Goal: Information Seeking & Learning: Learn about a topic

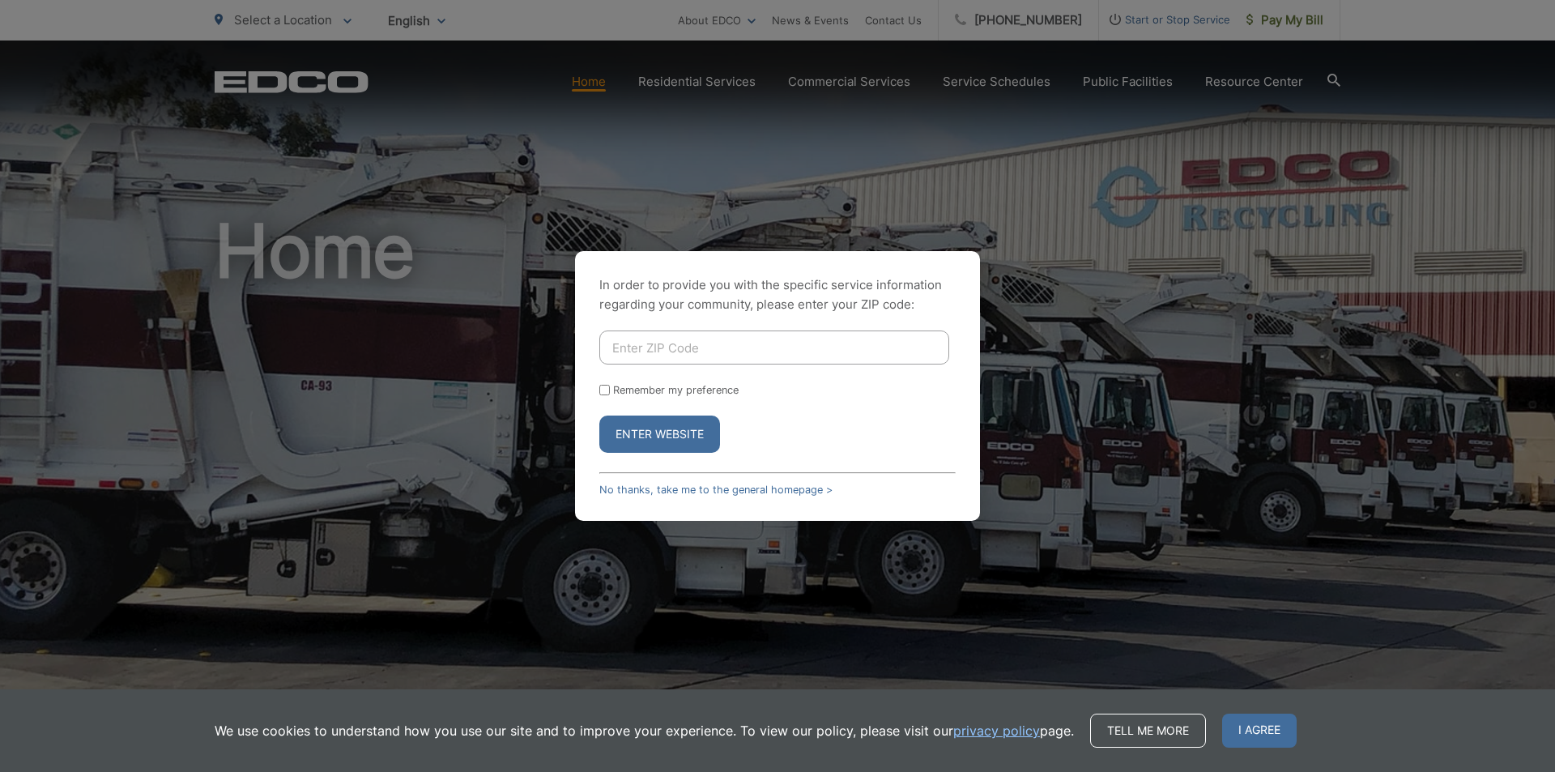
click at [474, 553] on div "In order to provide you with the specific service information regarding your co…" at bounding box center [777, 386] width 1555 height 772
click at [655, 430] on button "Enter Website" at bounding box center [660, 434] width 121 height 37
click at [662, 352] on input "Enter ZIP Code" at bounding box center [775, 348] width 350 height 34
type input "90808"
click at [672, 430] on button "Enter Website" at bounding box center [660, 434] width 121 height 37
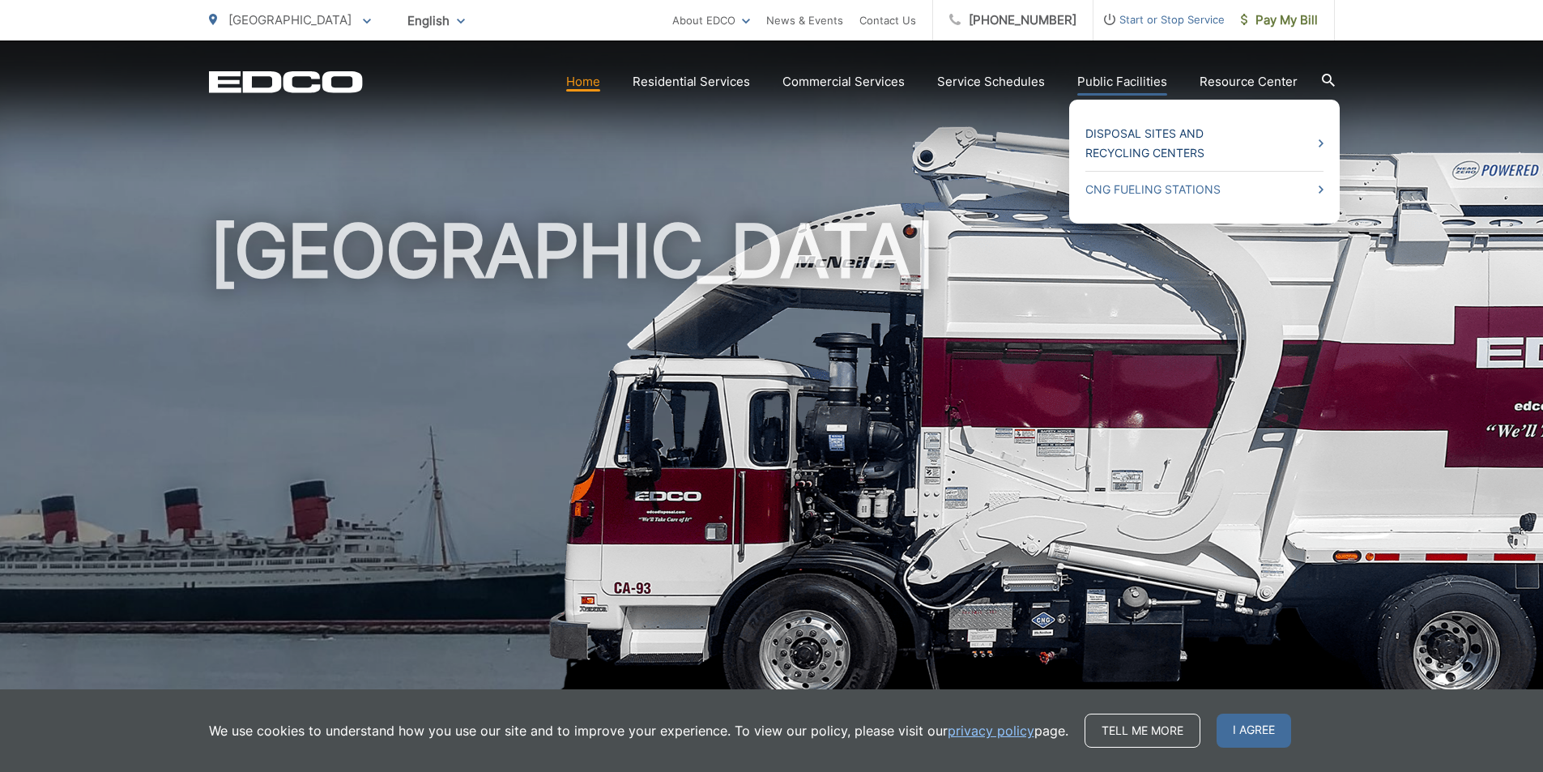
click at [1118, 146] on link "Disposal Sites and Recycling Centers" at bounding box center [1205, 143] width 238 height 39
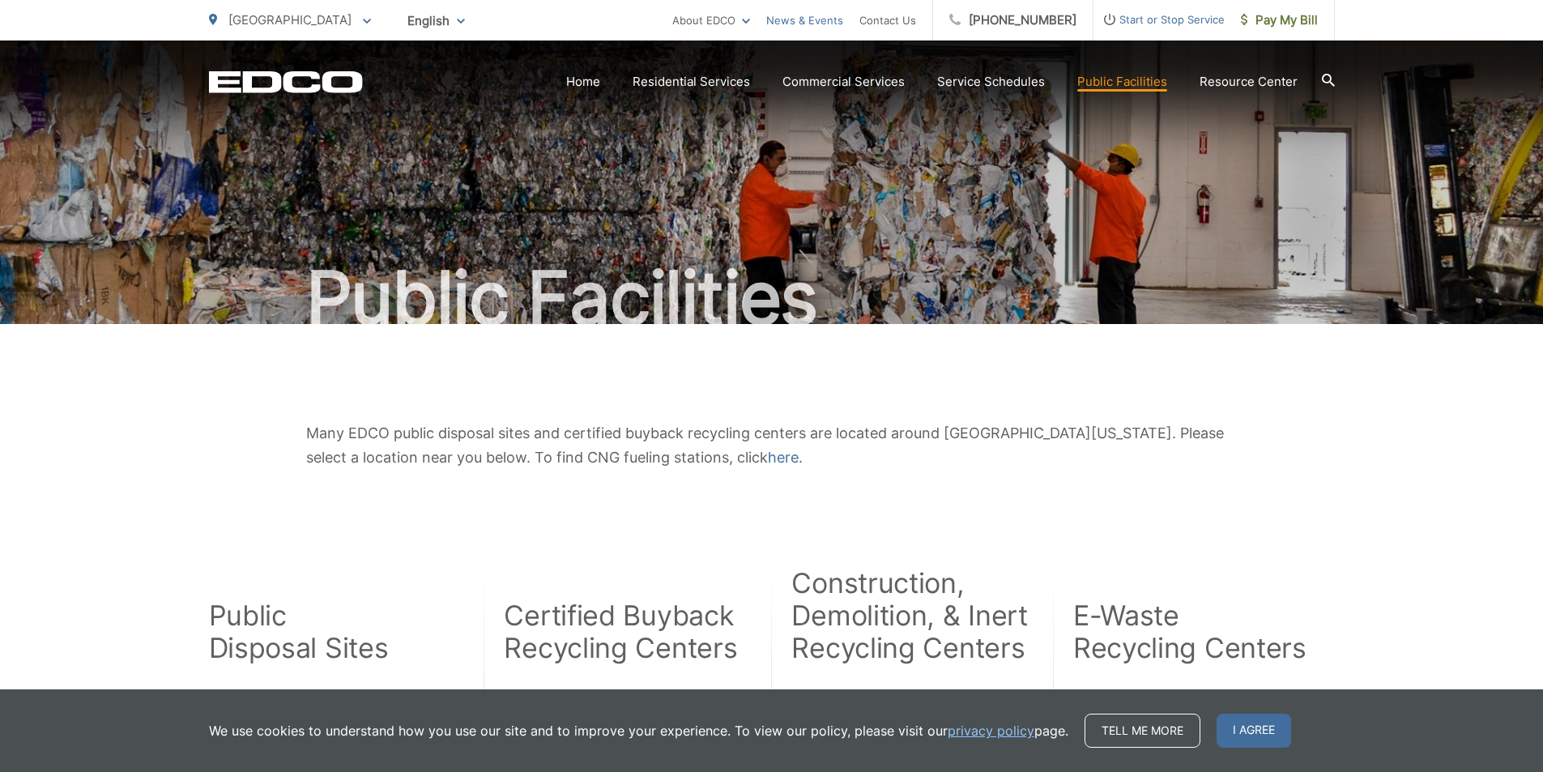
click at [837, 19] on link "News & Events" at bounding box center [804, 20] width 77 height 19
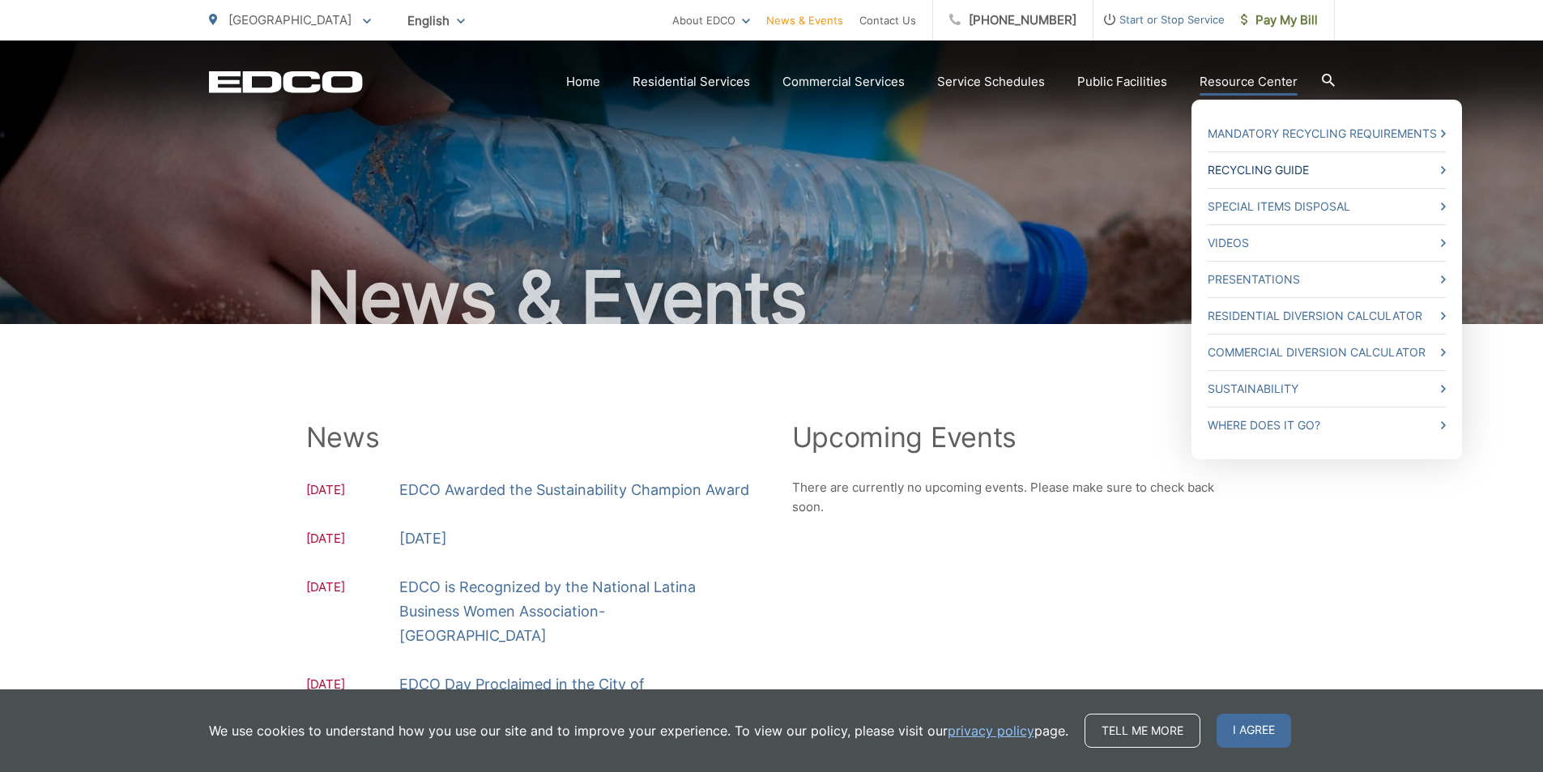
click at [1262, 172] on link "Recycling Guide" at bounding box center [1327, 169] width 238 height 19
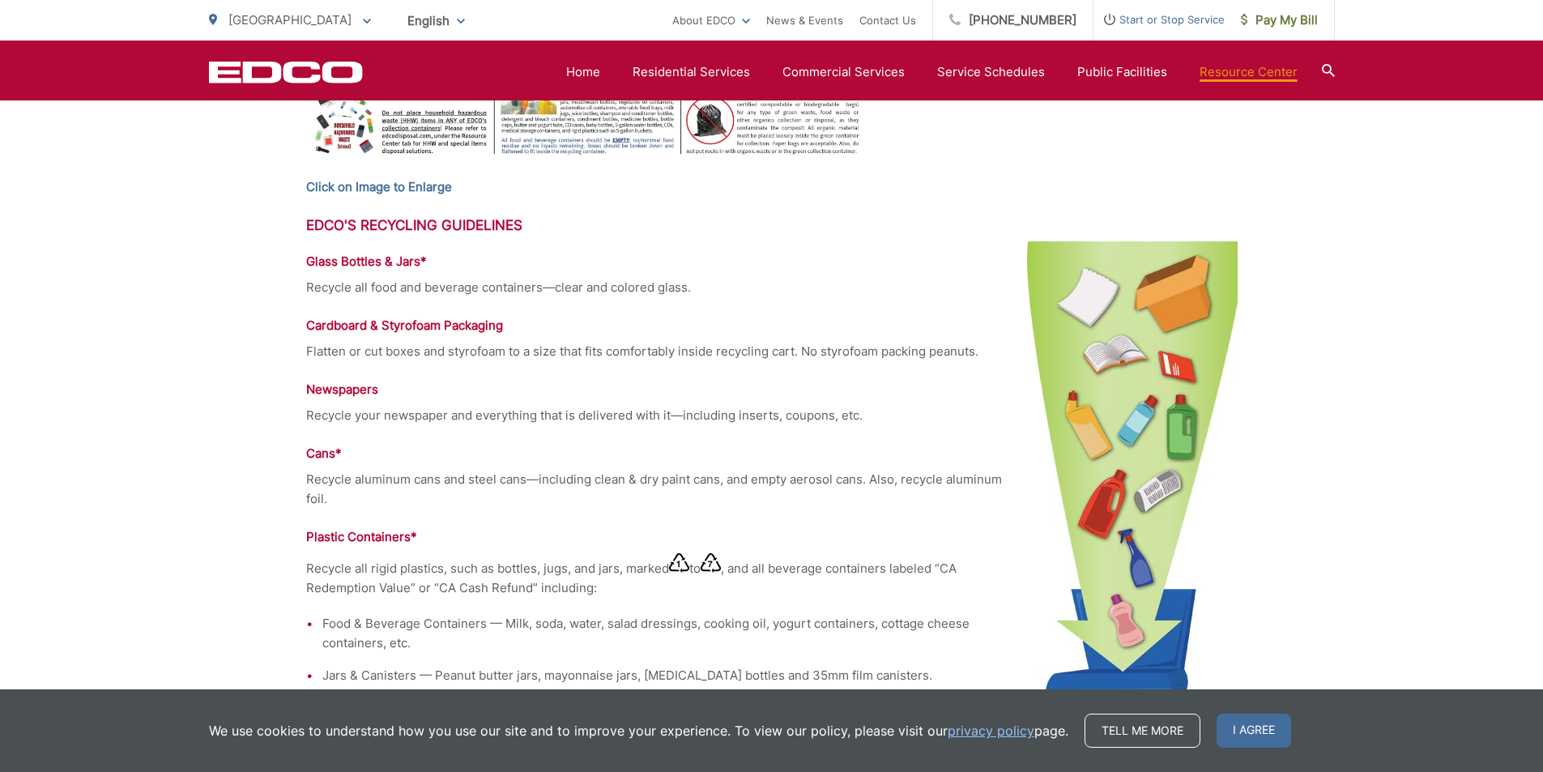
scroll to position [729, 0]
